Goal: Transaction & Acquisition: Purchase product/service

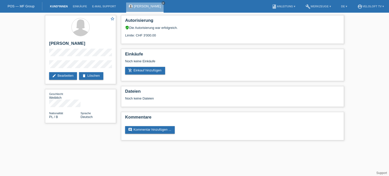
click at [63, 8] on link "Kund*innen" at bounding box center [58, 6] width 23 height 3
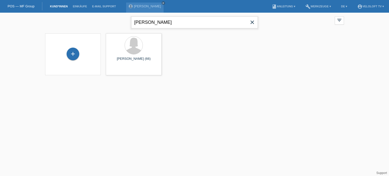
drag, startPoint x: 184, startPoint y: 23, endPoint x: 129, endPoint y: 25, distance: 55.0
click at [129, 25] on div "[PERSON_NAME] close filter_list view_module Alle Kund*innen anzeigen star Marki…" at bounding box center [195, 22] width 304 height 18
paste input "vid [PERSON_NAME]"
type input "[PERSON_NAME]"
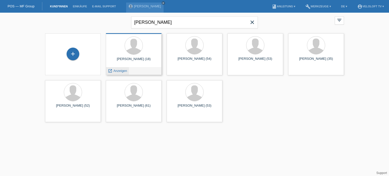
click at [120, 71] on span "Anzeigen" at bounding box center [120, 71] width 14 height 4
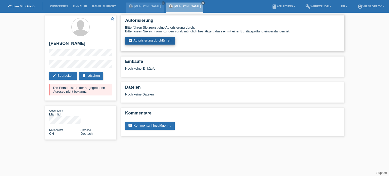
click at [160, 39] on link "assignment_turned_in Autorisierung durchführen" at bounding box center [150, 41] width 50 height 8
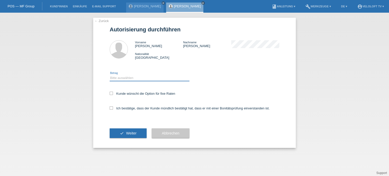
click at [138, 79] on select "Bitte auswählen CHF 1.00 - CHF 499.00 CHF 500.00 - CHF 1'999.00 CHF 2'000.00 - …" at bounding box center [150, 78] width 80 height 6
select select "3"
click at [110, 75] on select "Bitte auswählen CHF 1.00 - CHF 499.00 CHF 500.00 - CHF 1'999.00 CHF 2'000.00 - …" at bounding box center [150, 78] width 80 height 6
click at [111, 93] on icon at bounding box center [111, 93] width 3 height 3
click at [111, 93] on input "Kunde wünscht die Option für fixe Raten" at bounding box center [111, 93] width 3 height 3
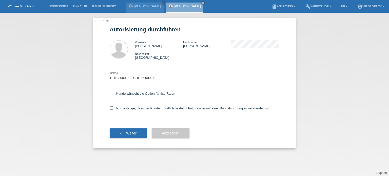
checkbox input "true"
click at [111, 110] on label "Ich bestätige, dass der Kunde mündlich bestätigt hat, dass er mit einer Bonität…" at bounding box center [190, 108] width 160 height 4
click at [111, 110] on input "Ich bestätige, dass der Kunde mündlich bestätigt hat, dass er mit einer Bonität…" at bounding box center [111, 107] width 3 height 3
checkbox input "true"
click at [126, 131] on span "Weiter" at bounding box center [131, 133] width 10 height 4
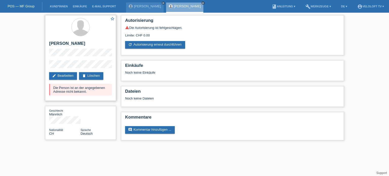
click at [105, 93] on div "Die Person ist an der angegebenen Adresse nicht bekannt." at bounding box center [80, 90] width 63 height 12
click at [20, 68] on div "star_border David Petrevski edit Bearbeiten delete Löschen Die Person ist an de…" at bounding box center [194, 79] width 389 height 133
click at [87, 42] on h2 "[PERSON_NAME]" at bounding box center [80, 45] width 63 height 8
click at [92, 44] on h2 "[PERSON_NAME]" at bounding box center [80, 45] width 63 height 8
drag, startPoint x: 49, startPoint y: 43, endPoint x: 85, endPoint y: 44, distance: 36.2
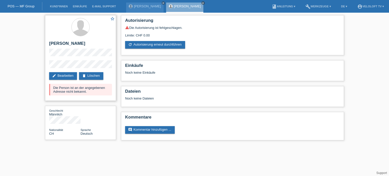
click at [85, 44] on h2 "[PERSON_NAME]" at bounding box center [80, 45] width 63 height 8
copy h2 "[PERSON_NAME]"
click at [26, 27] on div "star_border David Petrevski edit Bearbeiten delete Löschen Die Person ist an de…" at bounding box center [194, 79] width 389 height 133
click at [97, 76] on link "delete Löschen" at bounding box center [91, 76] width 24 height 8
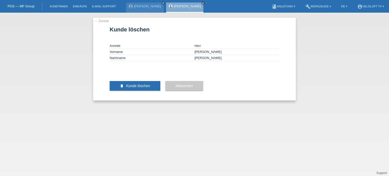
drag, startPoint x: 145, startPoint y: 106, endPoint x: 74, endPoint y: 136, distance: 77.1
click at [74, 136] on div "← Zurück Kunde löschen Anrede Herr Vorname [PERSON_NAME] Nachname [PERSON_NAME]…" at bounding box center [194, 94] width 389 height 163
click at [134, 88] on span "Kunde löschen" at bounding box center [138, 86] width 24 height 4
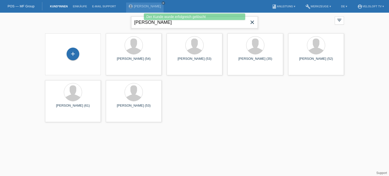
drag, startPoint x: 186, startPoint y: 24, endPoint x: 131, endPoint y: 25, distance: 54.9
click at [131, 25] on input "[PERSON_NAME]" at bounding box center [194, 22] width 127 height 12
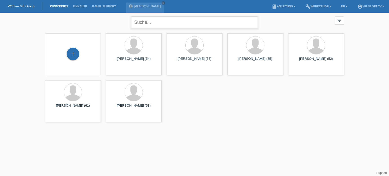
paste input "[PERSON_NAME]"
type input "[PERSON_NAME]"
click at [73, 52] on div "+" at bounding box center [73, 54] width 13 height 13
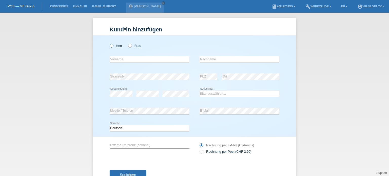
click at [109, 43] on icon at bounding box center [109, 43] width 0 height 0
click at [111, 46] on input "Herr" at bounding box center [111, 45] width 3 height 3
radio input "true"
click at [114, 62] on input "text" at bounding box center [150, 59] width 80 height 6
paste input "[PERSON_NAME]"
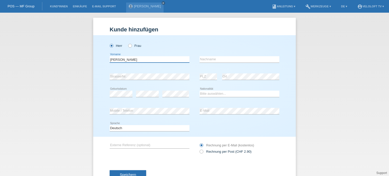
click at [124, 59] on input "[PERSON_NAME]" at bounding box center [150, 59] width 80 height 6
type input "[PERSON_NAME]"
click at [209, 55] on div "error Nachname" at bounding box center [239, 59] width 80 height 17
click at [208, 56] on div "error Nachname" at bounding box center [239, 59] width 80 height 17
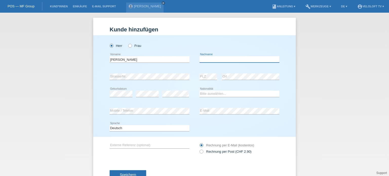
click at [207, 58] on input "text" at bounding box center [239, 59] width 80 height 6
paste input "[PERSON_NAME]"
type input "[PERSON_NAME]"
drag, startPoint x: 9, startPoint y: 115, endPoint x: 47, endPoint y: 115, distance: 38.0
click at [11, 115] on div "Kund*in hinzufügen Kunde hinzufügen Kundin hinzufügen Herr Frau David Petrevski…" at bounding box center [194, 94] width 389 height 163
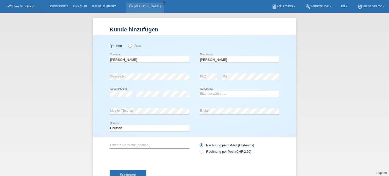
drag, startPoint x: 14, startPoint y: 95, endPoint x: 31, endPoint y: 97, distance: 17.2
click at [14, 94] on div "Kund*in hinzufügen Kunde hinzufügen Kundin hinzufügen Herr Frau David Petrevski…" at bounding box center [194, 94] width 389 height 163
drag, startPoint x: 102, startPoint y: 106, endPoint x: 106, endPoint y: 109, distance: 5.1
click at [102, 107] on div "Herr Frau David Petrevski error Vorname Petrevski error error C" at bounding box center [194, 86] width 203 height 102
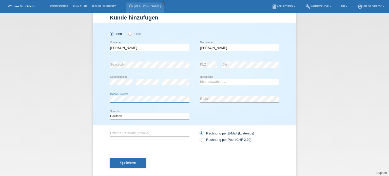
scroll to position [18, 0]
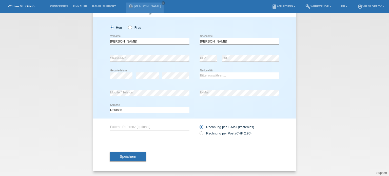
click at [127, 155] on span "Speichern" at bounding box center [128, 156] width 16 height 4
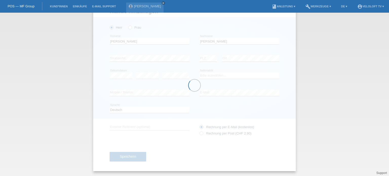
click at [221, 74] on div at bounding box center [194, 85] width 203 height 172
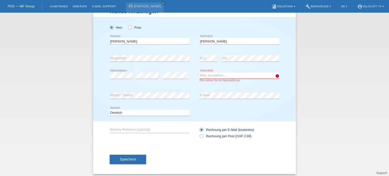
click at [223, 77] on select "Bitte auswählen... Schweiz Deutschland Liechtenstein Österreich ------------ Af…" at bounding box center [239, 75] width 80 height 6
select select "CH"
click at [199, 72] on select "Bitte auswählen... Schweiz Deutschland Liechtenstein Österreich ------------ Af…" at bounding box center [239, 75] width 80 height 6
click at [122, 158] on span "Speichern" at bounding box center [128, 159] width 16 height 4
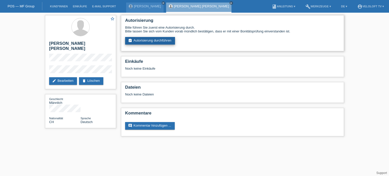
click at [156, 39] on link "assignment_turned_in Autorisierung durchführen" at bounding box center [150, 41] width 50 height 8
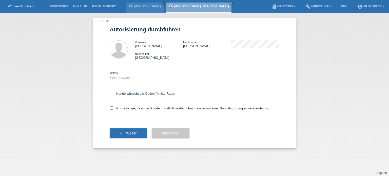
click at [133, 78] on select "Bitte auswählen CHF 1.00 - CHF 499.00 CHF 500.00 - CHF 1'999.00 CHF 2'000.00 - …" at bounding box center [150, 78] width 80 height 6
select select "3"
click at [110, 75] on select "Bitte auswählen CHF 1.00 - CHF 499.00 CHF 500.00 - CHF 1'999.00 CHF 2'000.00 - …" at bounding box center [150, 78] width 80 height 6
click at [113, 93] on label "Kunde wünscht die Option für fixe Raten" at bounding box center [143, 94] width 66 height 4
click at [113, 93] on input "Kunde wünscht die Option für fixe Raten" at bounding box center [111, 93] width 3 height 3
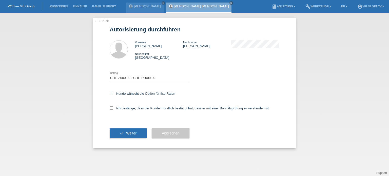
checkbox input "true"
click at [112, 107] on icon at bounding box center [111, 107] width 3 height 3
click at [112, 107] on input "Ich bestätige, dass der Kunde mündlich bestätigt hat, dass er mit einer Bonität…" at bounding box center [111, 107] width 3 height 3
checkbox input "true"
click at [133, 134] on span "Weiter" at bounding box center [131, 133] width 10 height 4
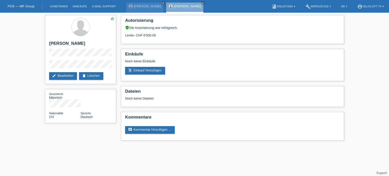
click at [30, 23] on div "star_border David Petrevski Petrevski edit Bearbeiten delete Löschen Geschlecht…" at bounding box center [194, 79] width 389 height 133
click at [63, 7] on link "Kund*innen" at bounding box center [58, 6] width 23 height 3
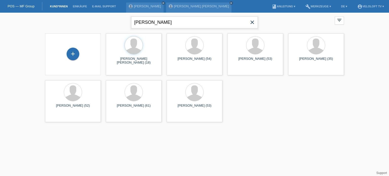
drag, startPoint x: 183, startPoint y: 21, endPoint x: 175, endPoint y: 20, distance: 7.9
click at [175, 20] on input "[PERSON_NAME]" at bounding box center [194, 22] width 127 height 12
click at [121, 72] on span "Anzeigen" at bounding box center [120, 71] width 14 height 4
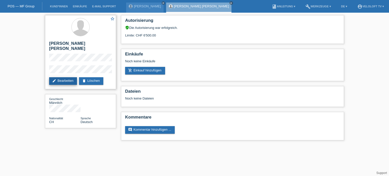
click at [64, 77] on link "edit Bearbeiten" at bounding box center [63, 81] width 28 height 8
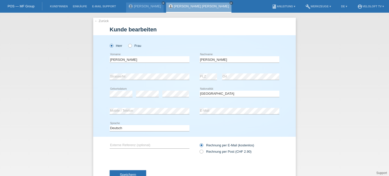
select select "CH"
click at [130, 59] on input "[PERSON_NAME]" at bounding box center [150, 59] width 80 height 6
click at [130, 59] on input "David Petrevski" at bounding box center [150, 59] width 80 height 6
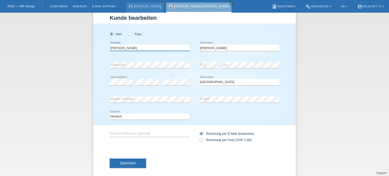
scroll to position [18, 0]
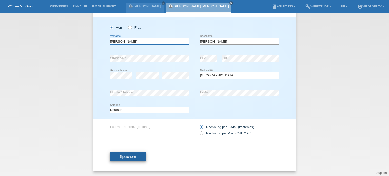
type input "David"
click at [128, 156] on span "Speichern" at bounding box center [128, 156] width 16 height 4
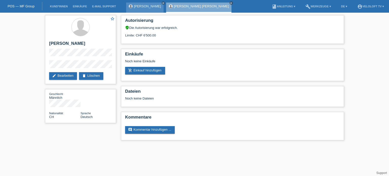
click at [146, 8] on link "[PERSON_NAME]" at bounding box center [147, 6] width 27 height 4
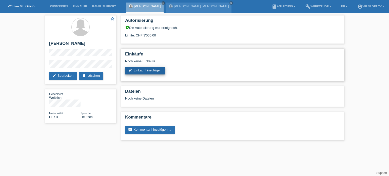
click at [153, 71] on link "add_shopping_cart Einkauf hinzufügen" at bounding box center [145, 71] width 40 height 8
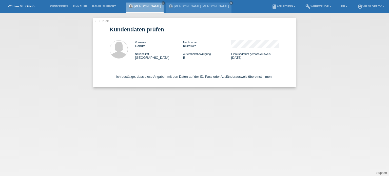
click at [111, 76] on icon at bounding box center [111, 76] width 3 height 3
click at [111, 76] on input "Ich bestätige, dass diese Angaben mit den Daten auf der ID, Pass oder Ausländer…" at bounding box center [111, 76] width 3 height 3
checkbox input "true"
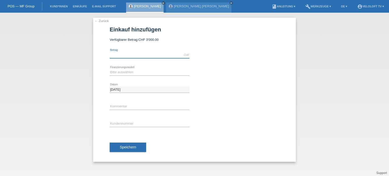
click at [115, 54] on input "text" at bounding box center [150, 55] width 80 height 6
type input "2990.00"
click at [128, 72] on select "Bitte auswählen Fixe Raten Kauf auf Rechnung mit Teilzahlungsoption" at bounding box center [150, 72] width 80 height 6
select select "77"
click at [110, 69] on select "Bitte auswählen Fixe Raten Kauf auf Rechnung mit Teilzahlungsoption" at bounding box center [150, 72] width 80 height 6
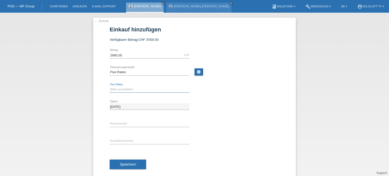
click at [116, 89] on select "Bitte auswählen 4 Raten 5 Raten 6 Raten 7 Raten 8 Raten 9 Raten 10 Raten 11 Rat…" at bounding box center [150, 89] width 80 height 6
click at [130, 121] on input "text" at bounding box center [150, 124] width 80 height 6
type input "Veloloft.tv"
click at [131, 140] on input "text" at bounding box center [150, 141] width 80 height 6
paste input "C164631"
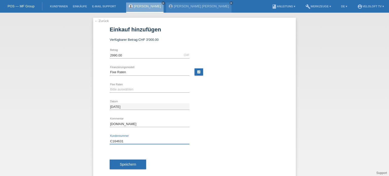
type input "C164631"
click at [120, 89] on select "Bitte auswählen 4 Raten 5 Raten 6 Raten 7 Raten 8 Raten 9 Raten 10 Raten 11 Rat…" at bounding box center [150, 89] width 80 height 6
select select "202"
click at [110, 86] on select "Bitte auswählen 4 Raten 5 Raten 6 Raten 7 Raten 8 Raten 9 Raten 10 Raten 11 Rat…" at bounding box center [150, 89] width 80 height 6
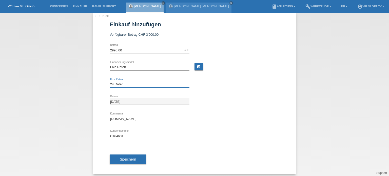
scroll to position [8, 0]
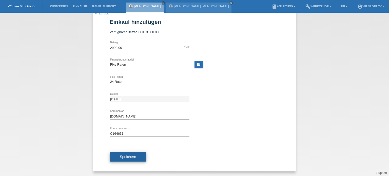
click at [130, 159] on button "Speichern" at bounding box center [128, 157] width 36 height 10
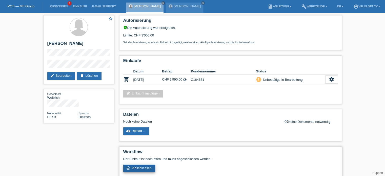
click at [142, 168] on span "Abschliessen" at bounding box center [141, 168] width 19 height 4
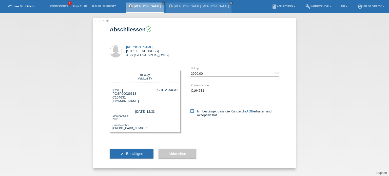
click at [191, 111] on icon at bounding box center [191, 110] width 3 height 3
click at [191, 111] on input "Ich bestätige, dass die Kundin die AGB erhalten und akzeptiert hat." at bounding box center [191, 110] width 3 height 3
checkbox input "true"
click at [139, 154] on span "Bestätigen" at bounding box center [134, 154] width 17 height 4
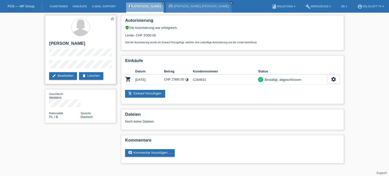
click at [48, 65] on div "star_border Danuta Kukawka edit Bearbeiten delete Löschen" at bounding box center [80, 49] width 71 height 69
click at [188, 7] on link "[PERSON_NAME] [PERSON_NAME]" at bounding box center [201, 6] width 55 height 4
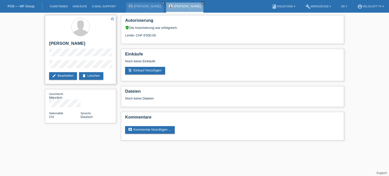
click at [46, 62] on div "star_border [PERSON_NAME] edit Bearbeiten delete Löschen" at bounding box center [80, 49] width 71 height 69
click at [46, 66] on div "star_border [PERSON_NAME] edit Bearbeiten delete Löschen" at bounding box center [80, 49] width 71 height 69
click at [41, 49] on div "star_border [PERSON_NAME] edit Bearbeiten delete Löschen Geschlecht Männlich Na…" at bounding box center [194, 79] width 389 height 133
click at [150, 72] on link "add_shopping_cart Einkauf hinzufügen" at bounding box center [145, 71] width 40 height 8
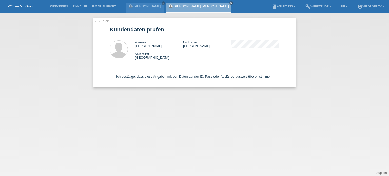
click at [112, 78] on icon at bounding box center [111, 76] width 3 height 3
click at [112, 78] on input "Ich bestätige, dass diese Angaben mit den Daten auf der ID, Pass oder Ausländer…" at bounding box center [111, 76] width 3 height 3
checkbox input "true"
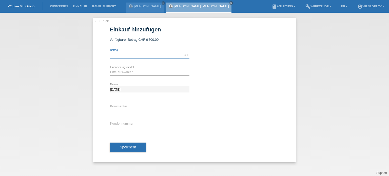
click at [118, 55] on input "text" at bounding box center [150, 55] width 80 height 6
type input "2990.00"
click at [128, 71] on select "Bitte auswählen Fixe Raten Kauf auf Rechnung mit Teilzahlungsoption" at bounding box center [150, 72] width 80 height 6
select select "77"
click at [110, 69] on select "Bitte auswählen Fixe Raten Kauf auf Rechnung mit Teilzahlungsoption" at bounding box center [150, 72] width 80 height 6
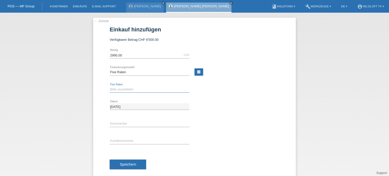
click at [116, 87] on select "Bitte auswählen 4 Raten 5 Raten 6 Raten 7 Raten 8 Raten 9 Raten 10 Raten 11 Rat…" at bounding box center [150, 89] width 80 height 6
select select "202"
click at [110, 86] on select "Bitte auswählen 4 Raten 5 Raten 6 Raten 7 Raten 8 Raten 9 Raten 10 Raten 11 Rat…" at bounding box center [150, 89] width 80 height 6
click at [114, 124] on input "text" at bounding box center [150, 124] width 80 height 6
type input "Veloloft.tv"
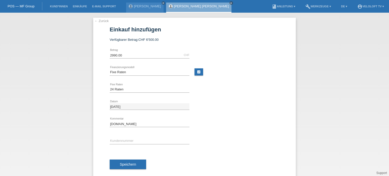
click at [123, 136] on div "error Kundennummer" at bounding box center [150, 140] width 80 height 17
click at [123, 137] on div "error Kundennummer" at bounding box center [150, 140] width 80 height 17
click at [117, 141] on input "text" at bounding box center [150, 141] width 80 height 6
paste input "C164632"
type input "C164632"
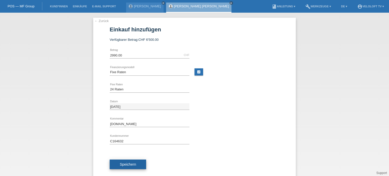
click at [129, 165] on span "Speichern" at bounding box center [128, 164] width 16 height 4
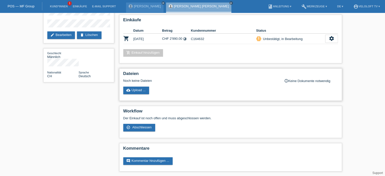
scroll to position [41, 0]
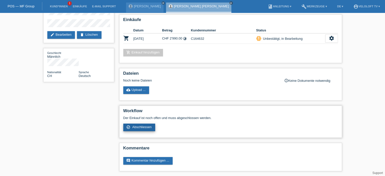
click at [144, 128] on span "Abschliessen" at bounding box center [141, 127] width 19 height 4
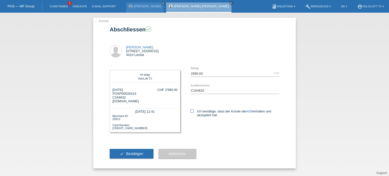
click at [192, 111] on icon at bounding box center [191, 110] width 3 height 3
click at [192, 111] on input "Ich bestätige, dass der Kunde die AGB erhalten und akzeptiert hat." at bounding box center [191, 110] width 3 height 3
checkbox input "true"
click at [134, 154] on span "Bestätigen" at bounding box center [134, 154] width 17 height 4
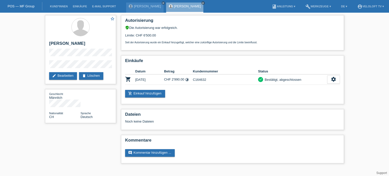
click at [13, 49] on div "star_border [PERSON_NAME] edit Bearbeiten delete Löschen Geschlecht Männlich Na…" at bounding box center [194, 91] width 389 height 156
click at [57, 5] on link "Kund*innen" at bounding box center [58, 6] width 23 height 3
